Goal: Navigation & Orientation: Go to known website

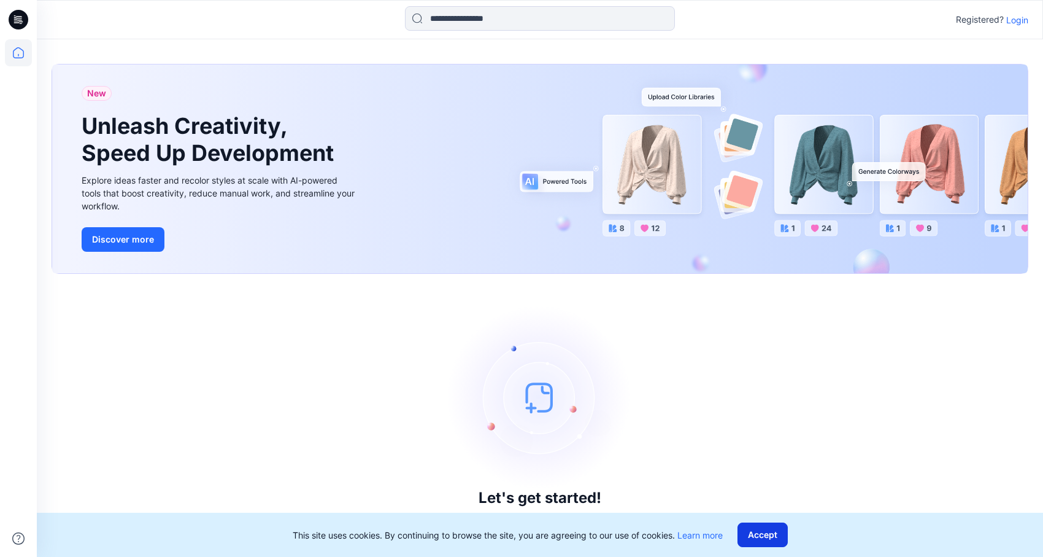
click at [764, 538] on button "Accept" at bounding box center [763, 534] width 50 height 25
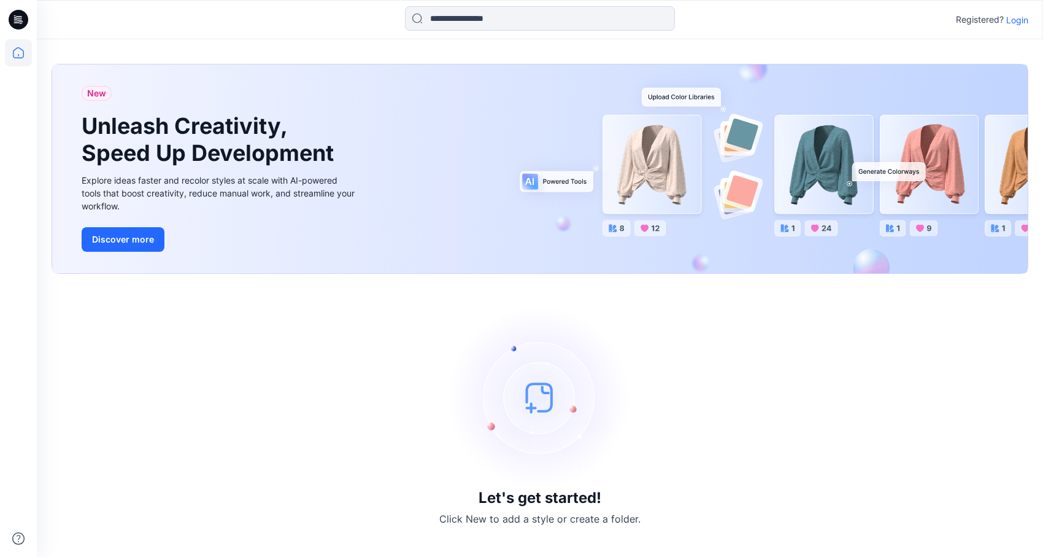
click at [1023, 21] on p "Login" at bounding box center [1017, 20] width 22 height 13
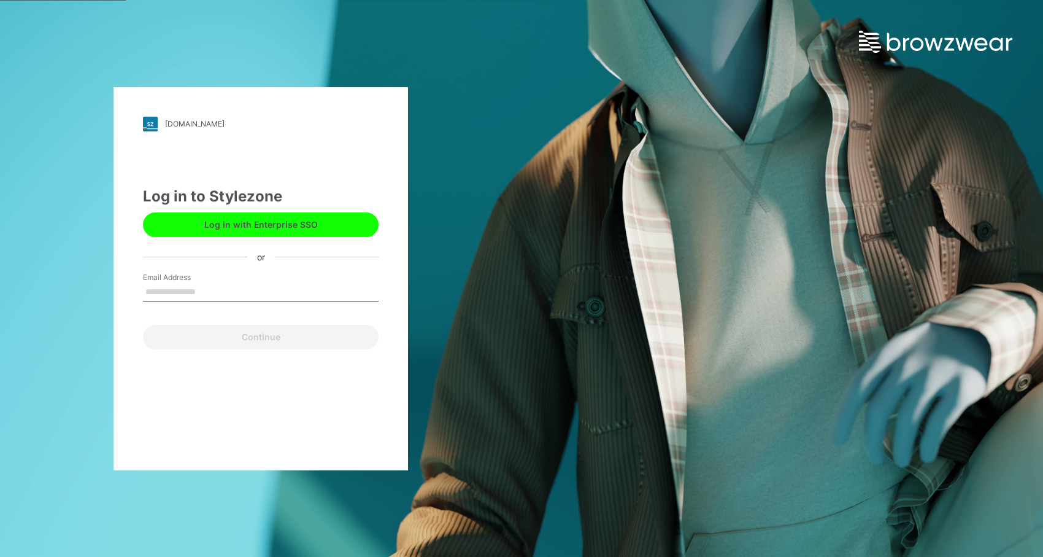
click at [210, 123] on div "0074875.stylezone.com" at bounding box center [195, 123] width 60 height 9
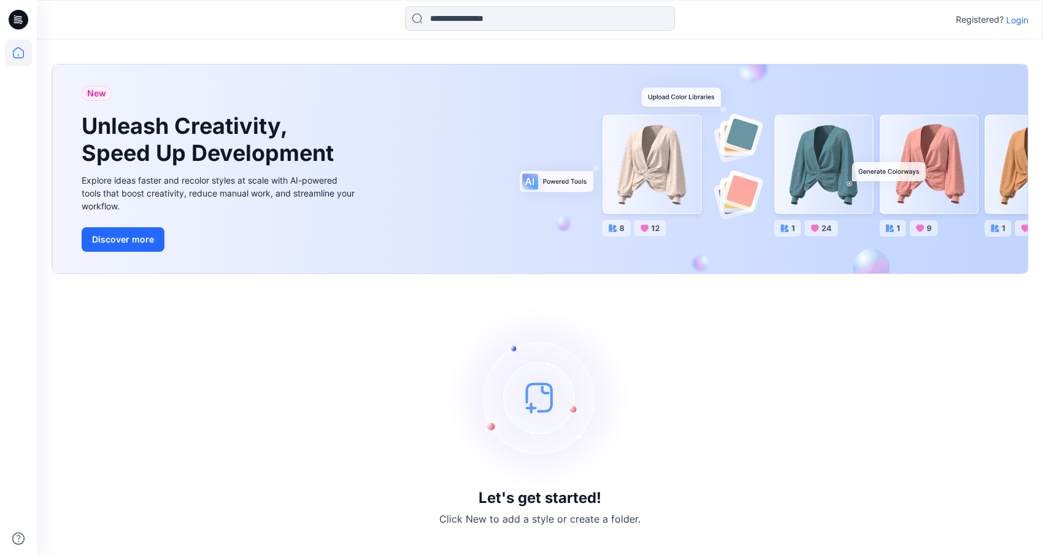
click at [18, 21] on icon at bounding box center [19, 20] width 20 height 20
click at [100, 245] on button "Discover more" at bounding box center [123, 239] width 83 height 25
click at [362, 432] on div "Let's get started! Click New to add a style or create a folder." at bounding box center [540, 414] width 977 height 253
click at [537, 407] on img at bounding box center [540, 397] width 184 height 184
click at [17, 61] on icon at bounding box center [18, 52] width 27 height 27
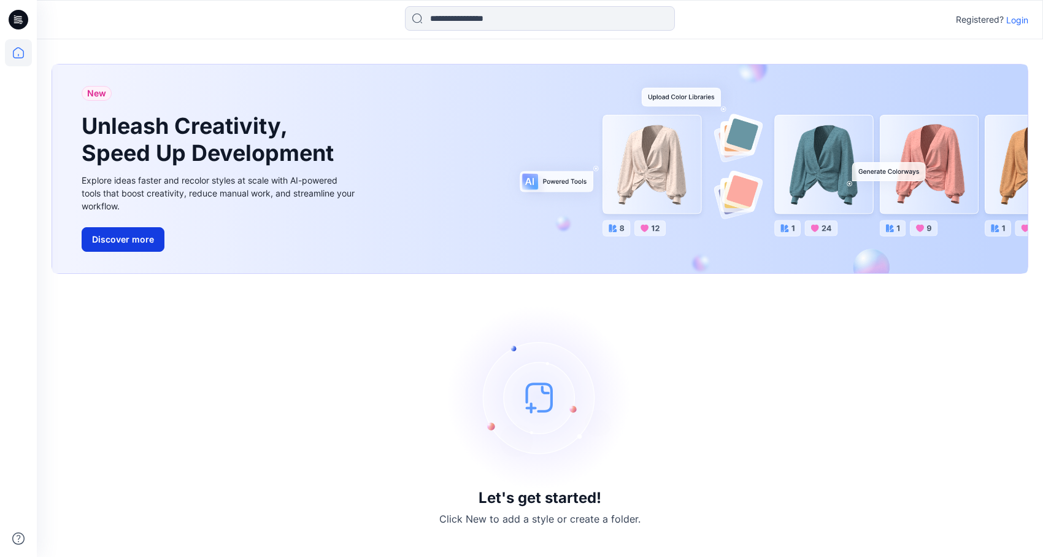
click at [141, 242] on button "Discover more" at bounding box center [123, 239] width 83 height 25
